Goal: Navigation & Orientation: Find specific page/section

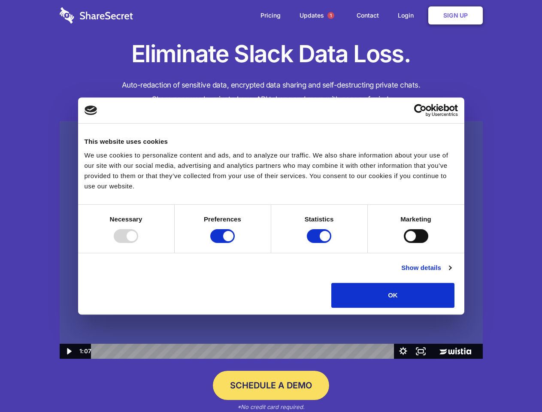
click at [271, 206] on img at bounding box center [271, 240] width 423 height 238
click at [138, 243] on div at bounding box center [126, 236] width 24 height 14
click at [235, 243] on input "Preferences" at bounding box center [222, 236] width 24 height 14
checkbox input "false"
click at [320, 243] on input "Statistics" at bounding box center [319, 236] width 24 height 14
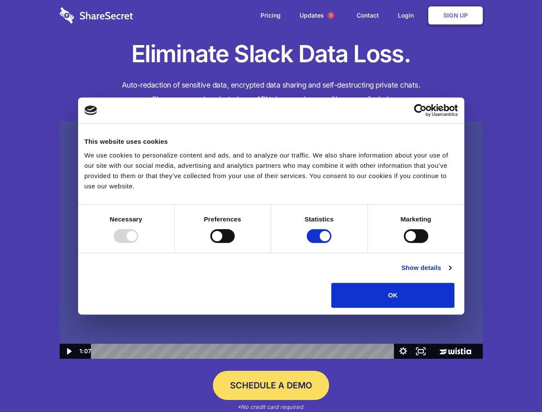
checkbox input "false"
click at [404, 243] on input "Marketing" at bounding box center [416, 236] width 24 height 14
checkbox input "true"
click at [451, 273] on link "Show details" at bounding box center [426, 268] width 50 height 10
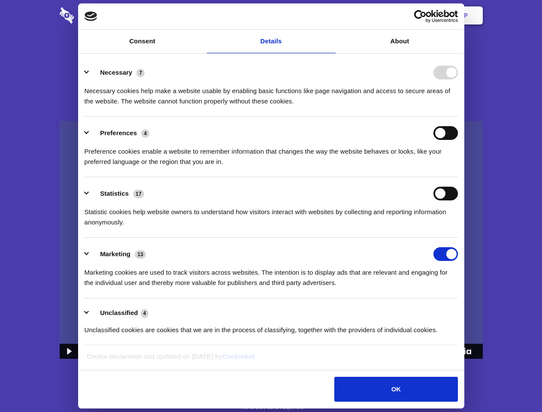
click at [458, 117] on li "Necessary 7 Necessary cookies help make a website usable by enabling basic func…" at bounding box center [271, 86] width 373 height 61
click at [330, 15] on span "1" at bounding box center [330, 15] width 7 height 7
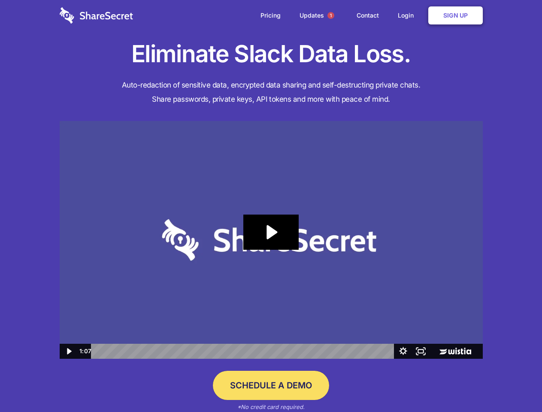
click at [271, 240] on icon "Play Video: Sharesecret Slack Extension" at bounding box center [270, 232] width 55 height 35
